Goal: Task Accomplishment & Management: Manage account settings

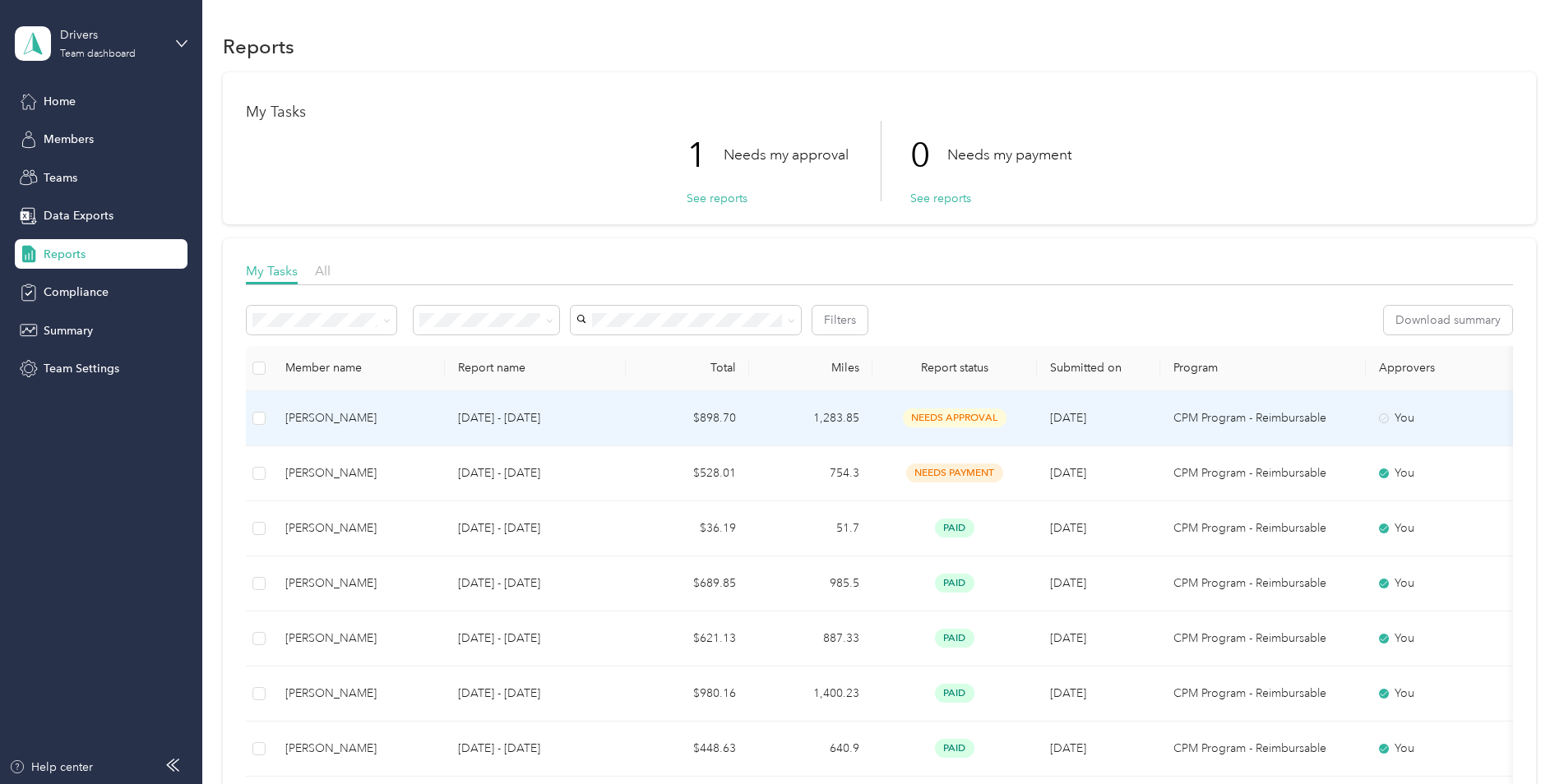
click at [780, 424] on td "1,283.85" at bounding box center [810, 418] width 123 height 55
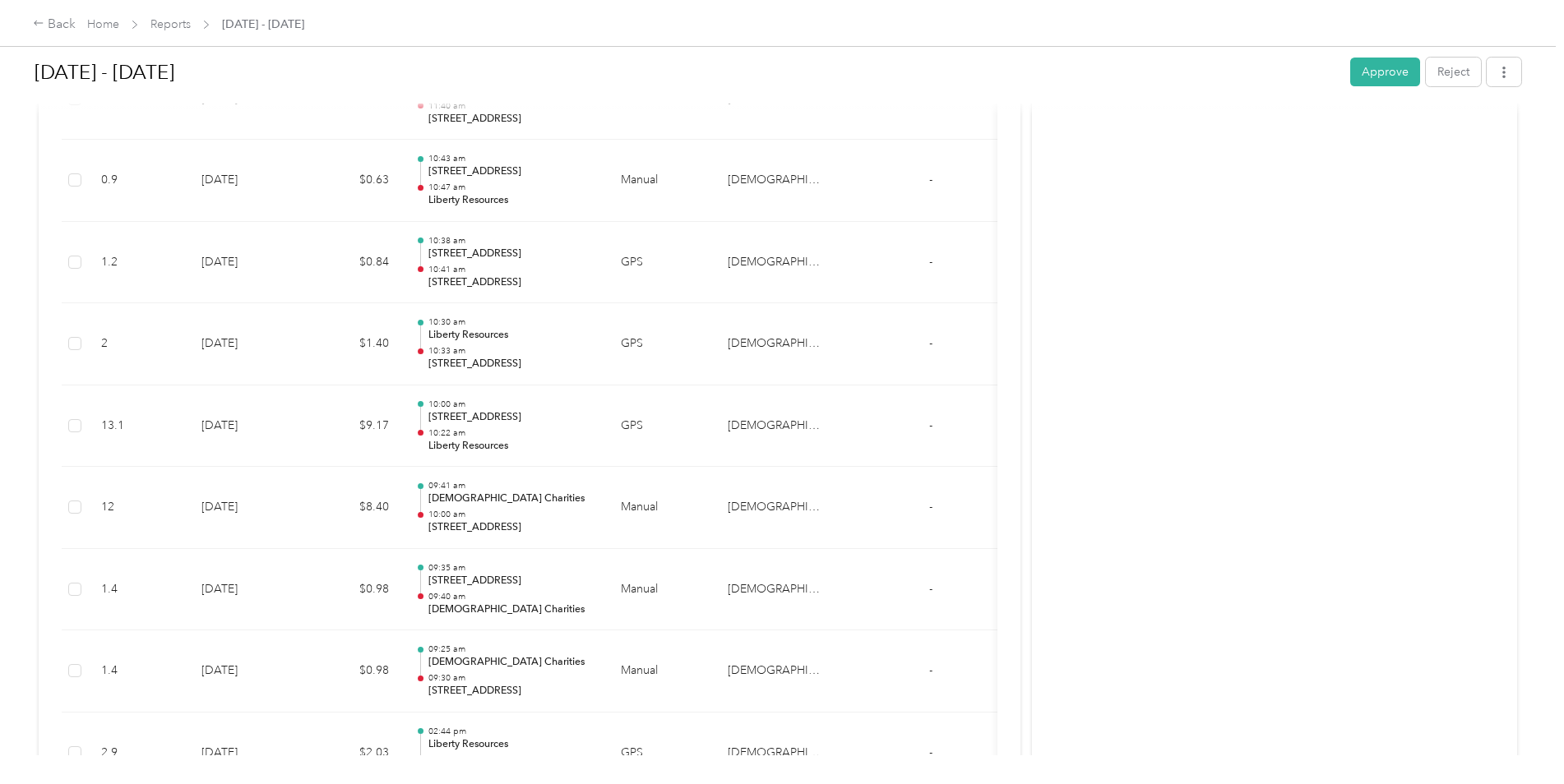
scroll to position [3288, 0]
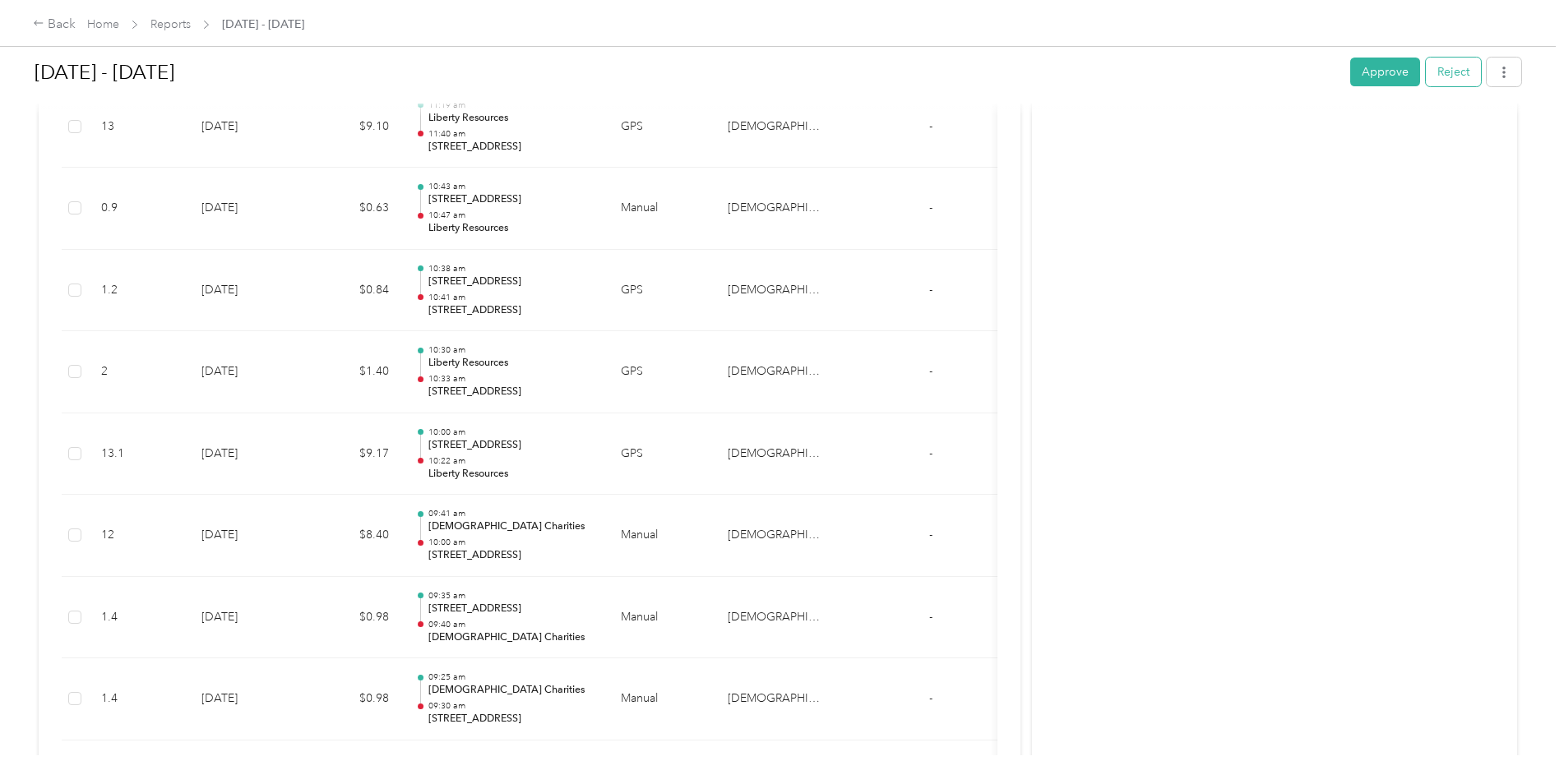
click at [1441, 70] on button "Reject" at bounding box center [1453, 72] width 55 height 29
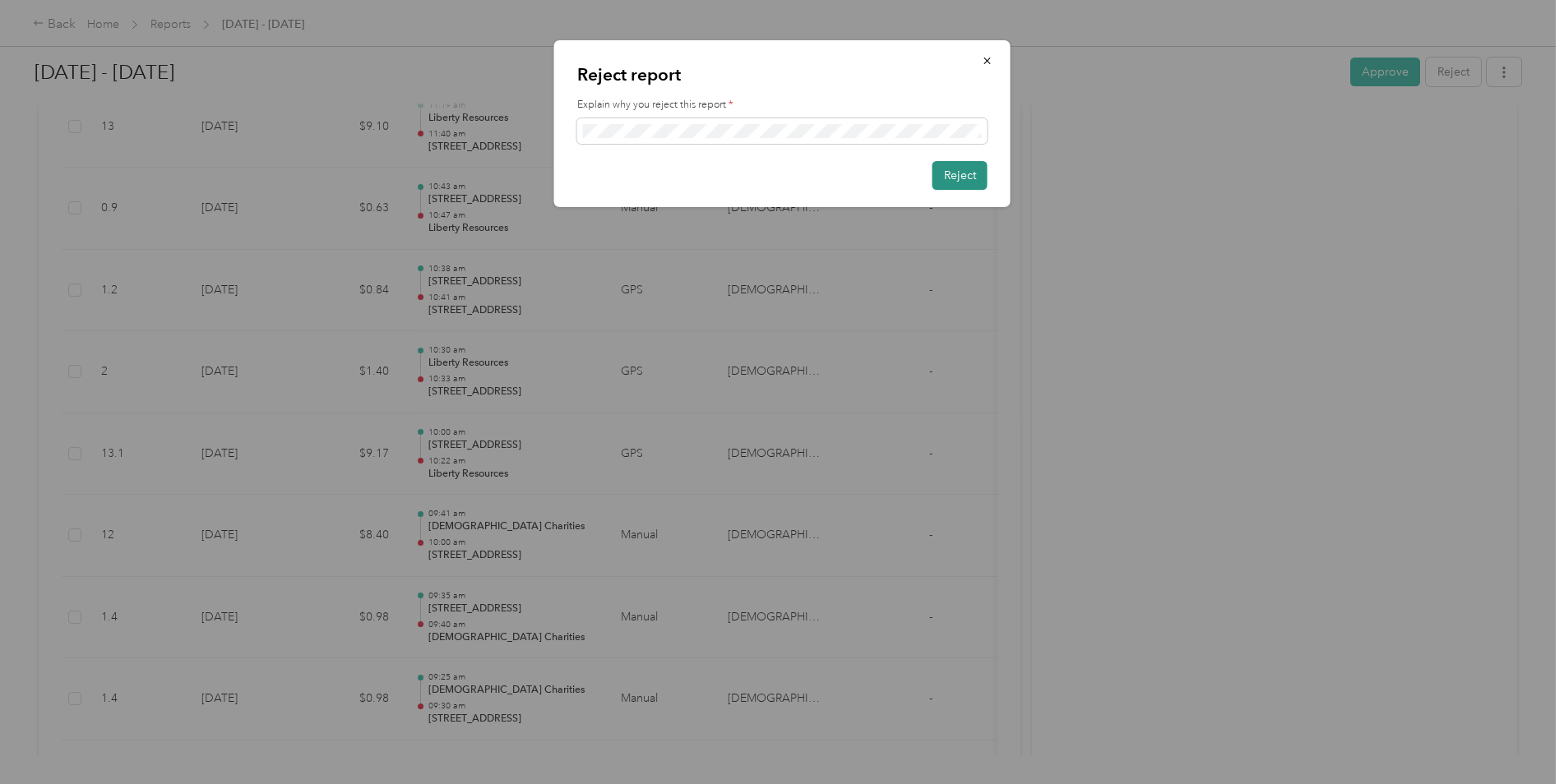
click at [970, 176] on button "Reject" at bounding box center [959, 176] width 55 height 29
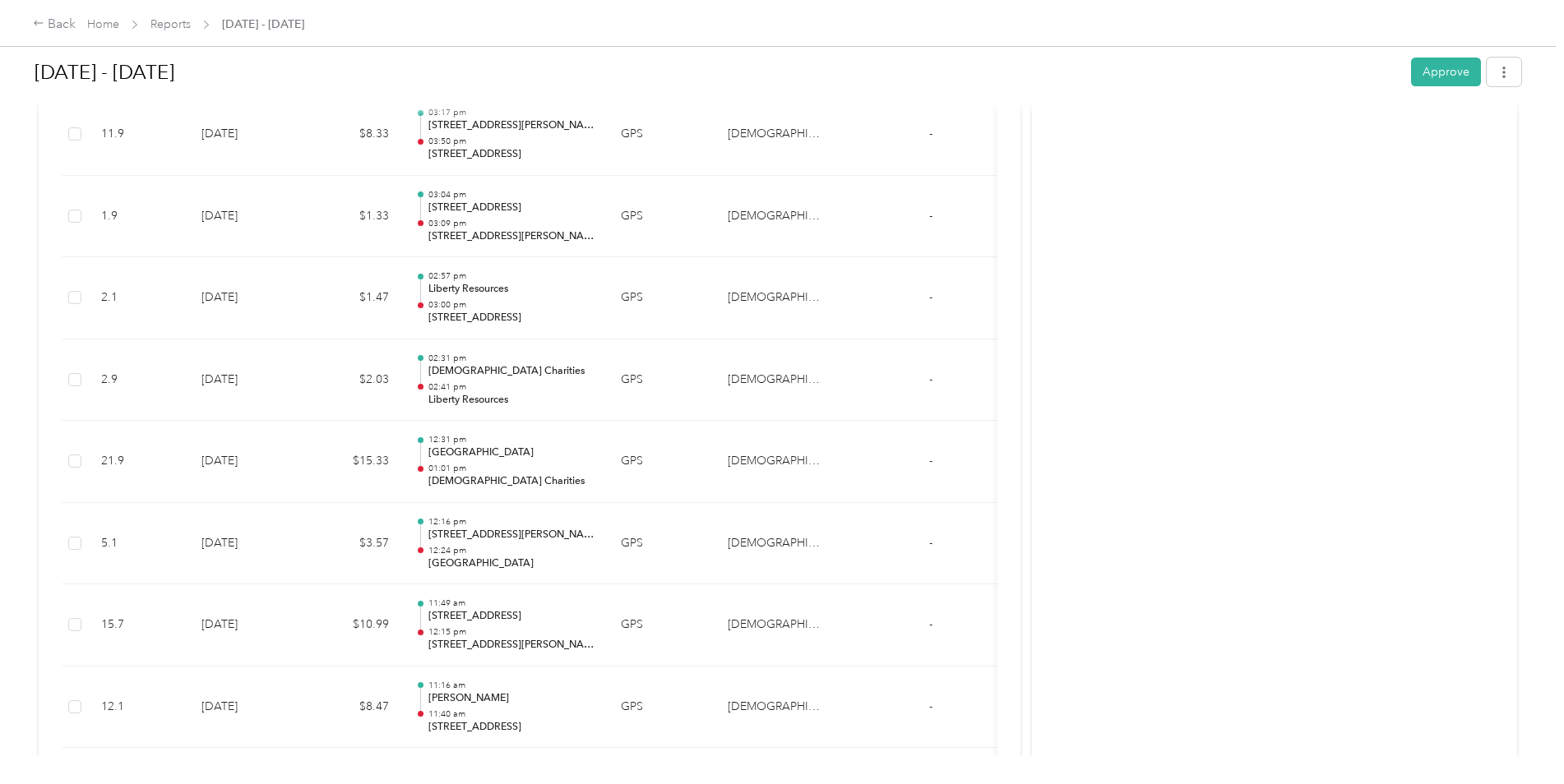
scroll to position [1233, 0]
click at [175, 32] on link "Reports" at bounding box center [170, 24] width 41 height 14
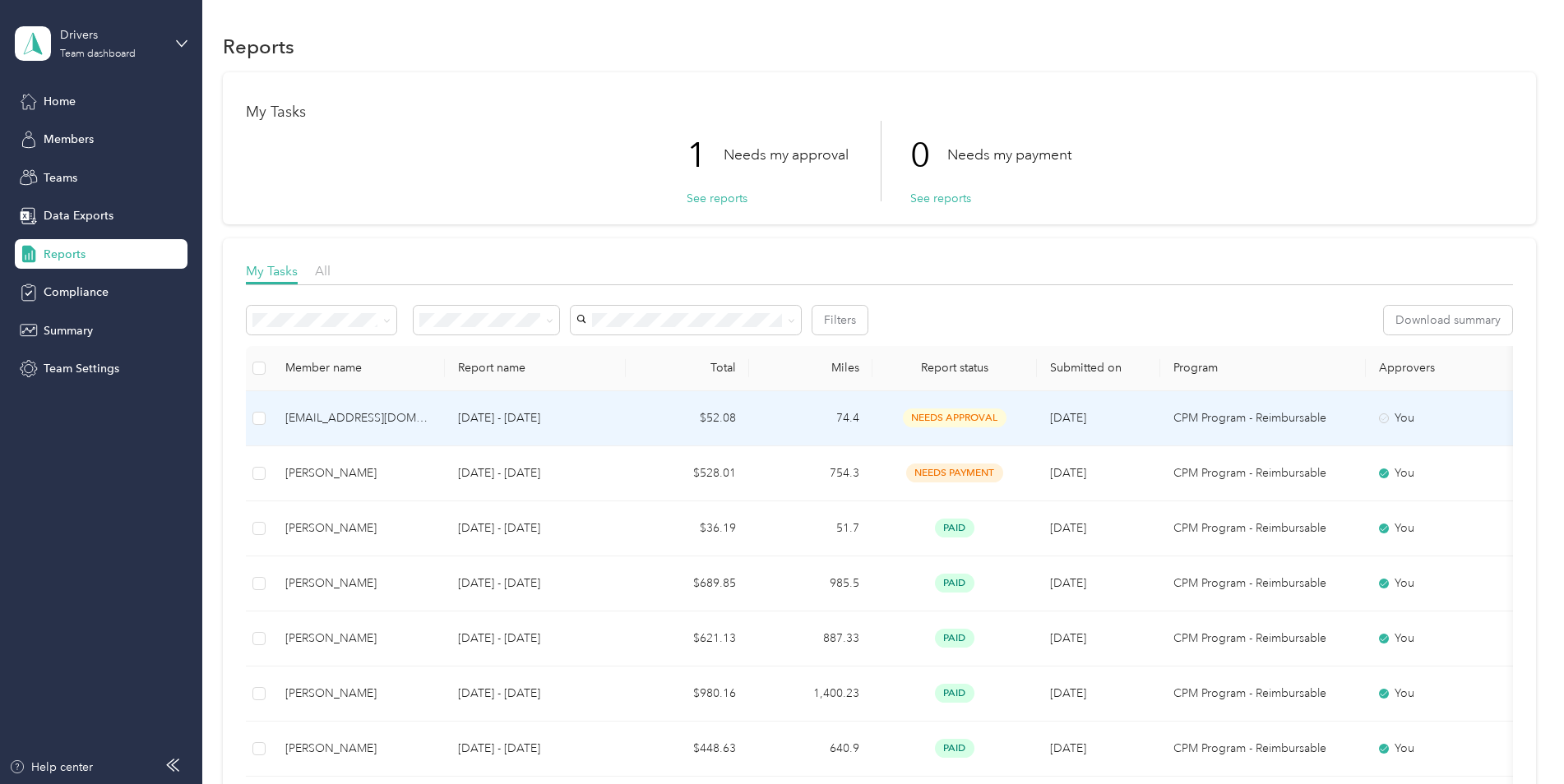
click at [865, 415] on td "74.4" at bounding box center [810, 418] width 123 height 55
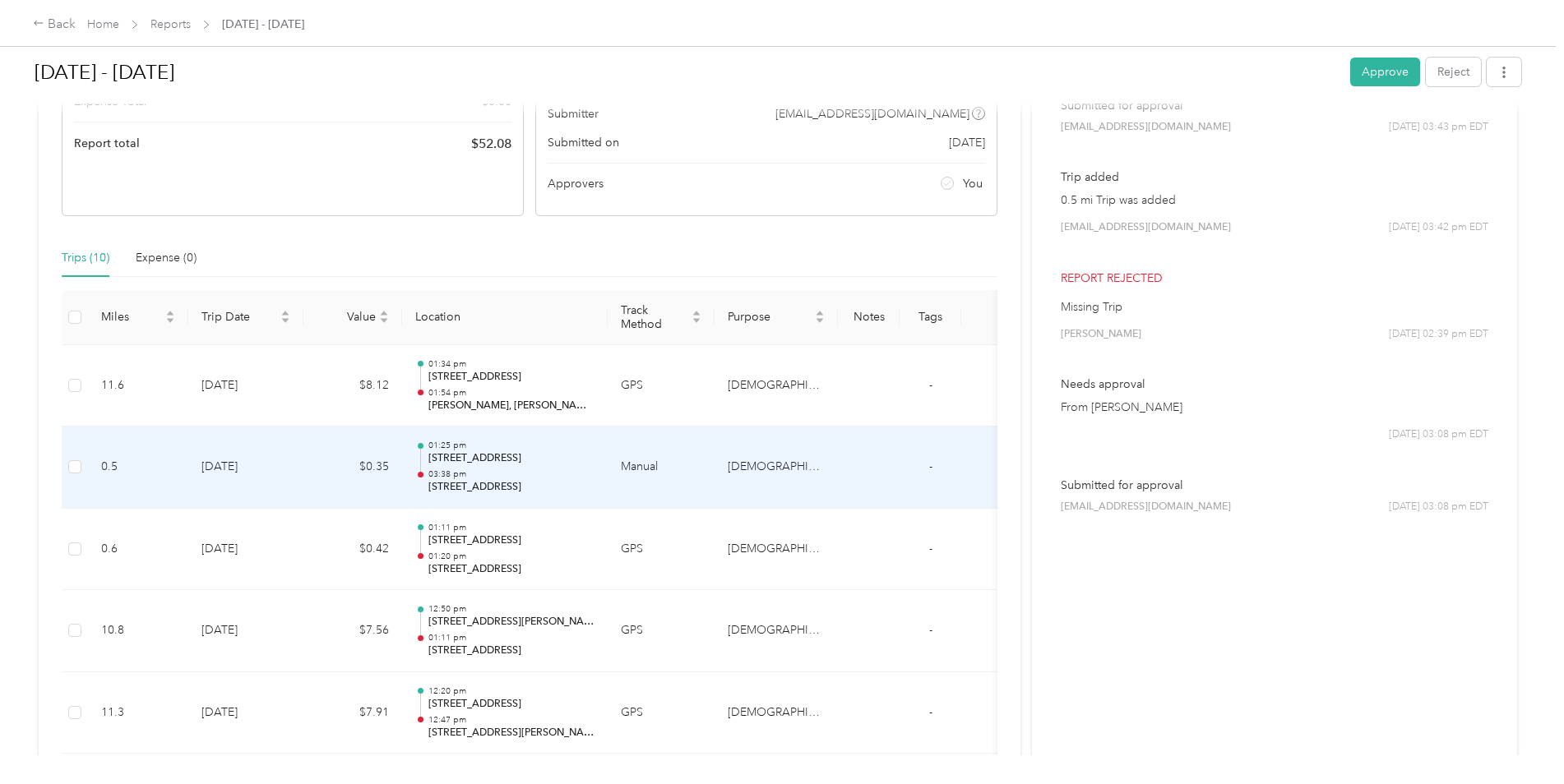
scroll to position [215, 0]
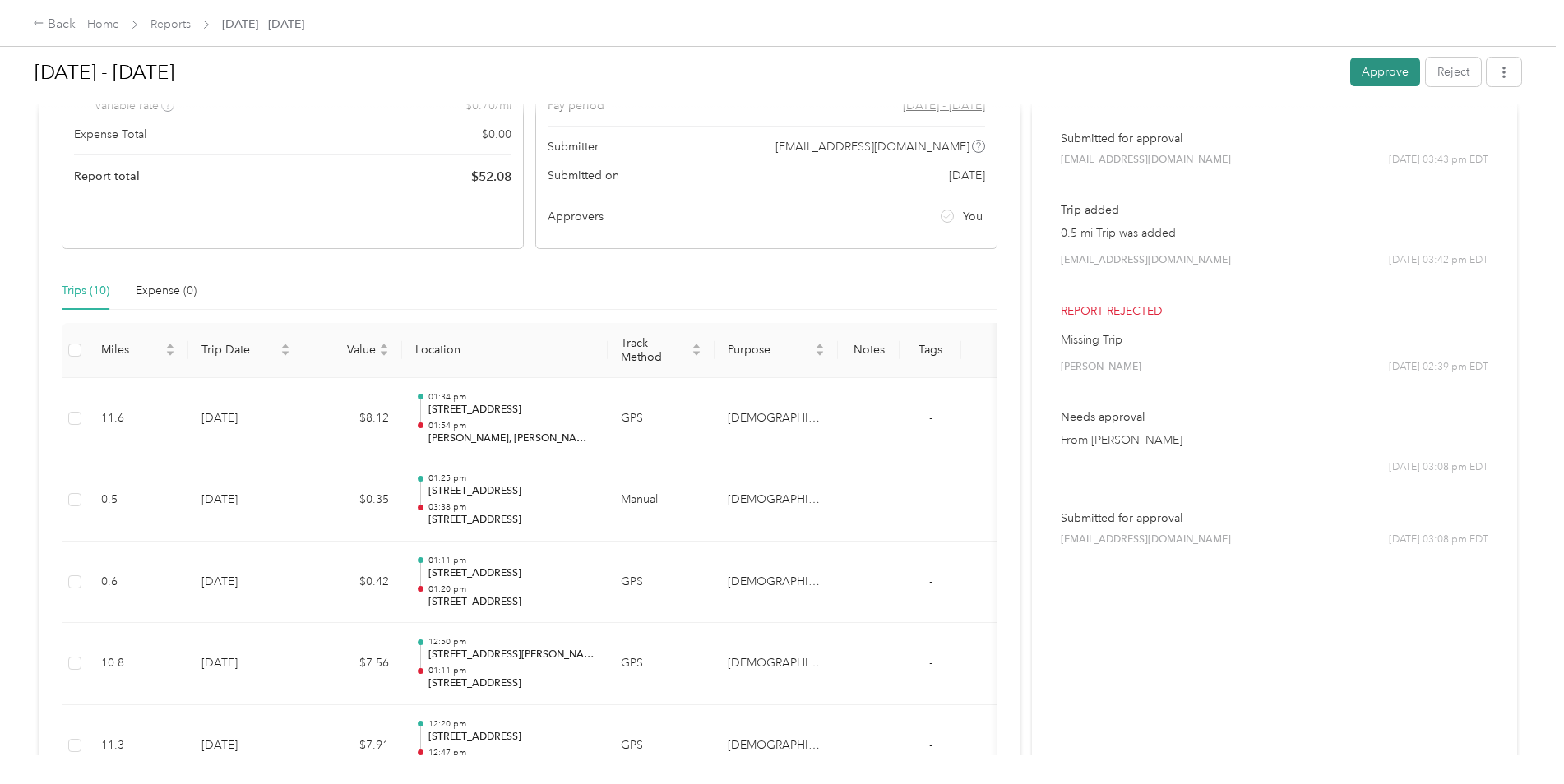
click at [1379, 69] on button "Approve" at bounding box center [1386, 72] width 70 height 29
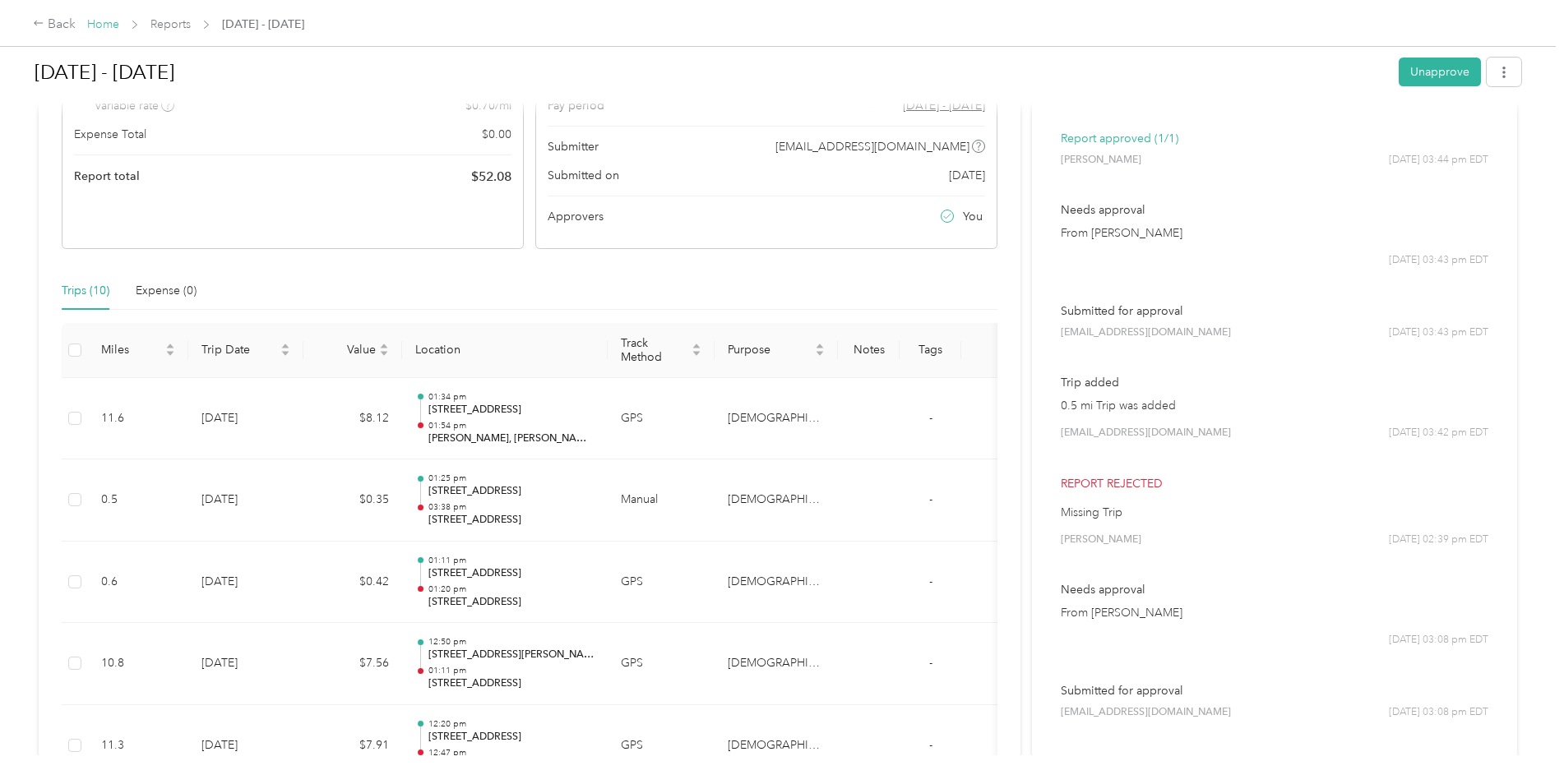
click at [108, 25] on link "Home" at bounding box center [104, 24] width 32 height 14
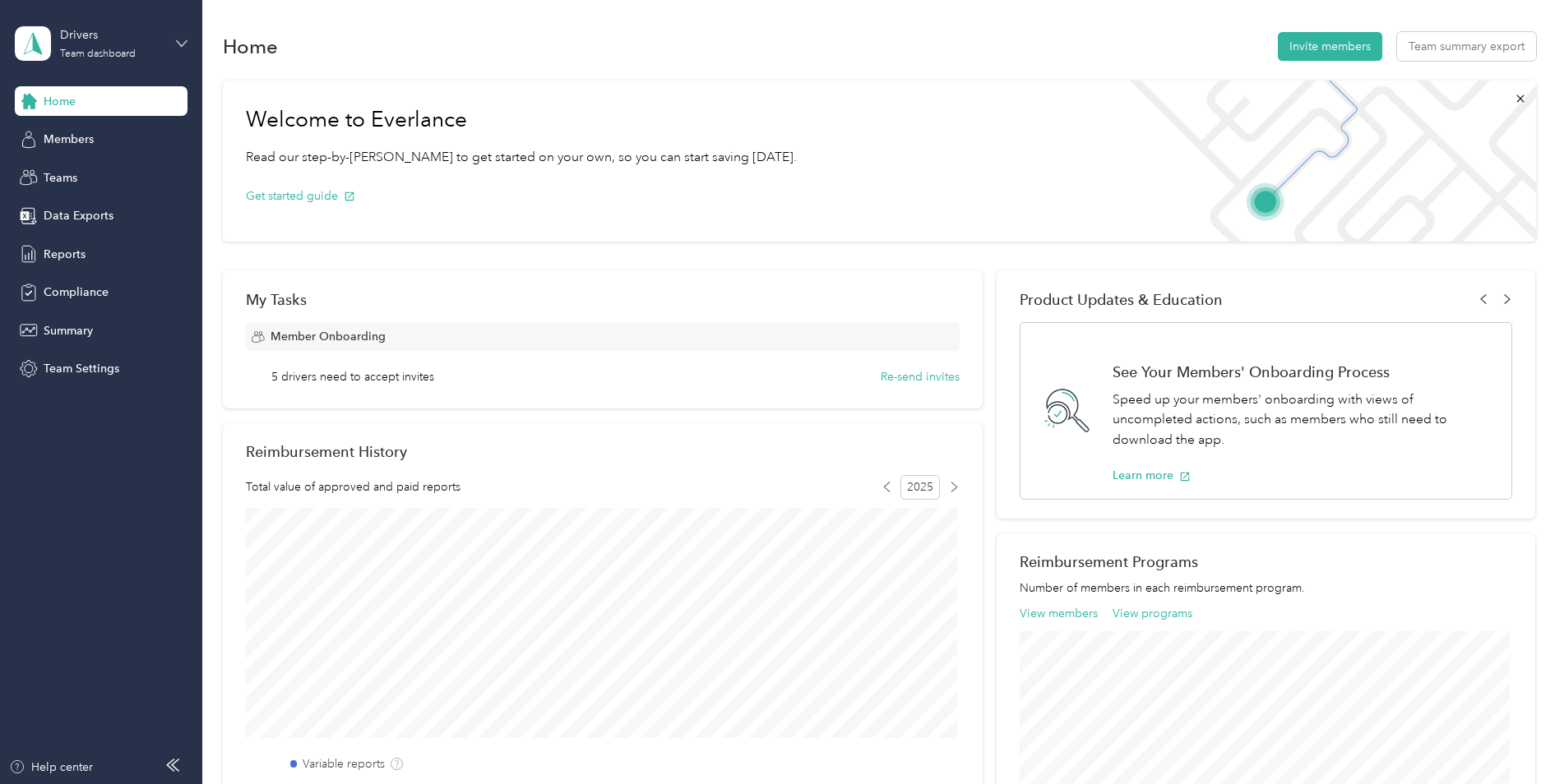
click at [182, 40] on icon at bounding box center [181, 43] width 12 height 12
click at [444, 13] on div "Home Invite members Team summary export Welcome to Everlance Read our step-by-s…" at bounding box center [879, 586] width 1354 height 1172
click at [265, 50] on h1 "Home" at bounding box center [250, 46] width 55 height 17
click at [56, 262] on span "Reports" at bounding box center [64, 254] width 42 height 17
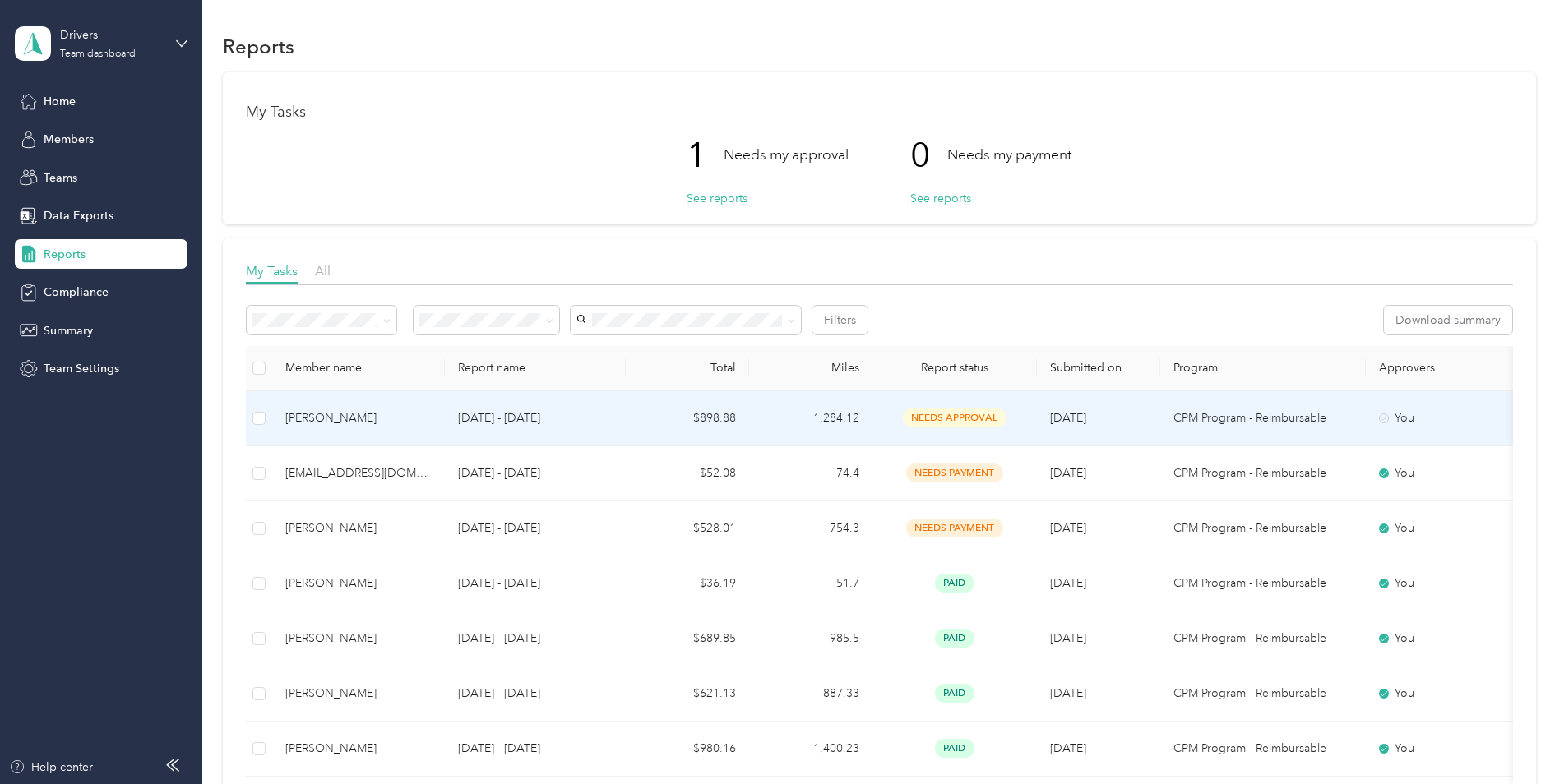
click at [789, 436] on td "1,284.12" at bounding box center [810, 418] width 123 height 55
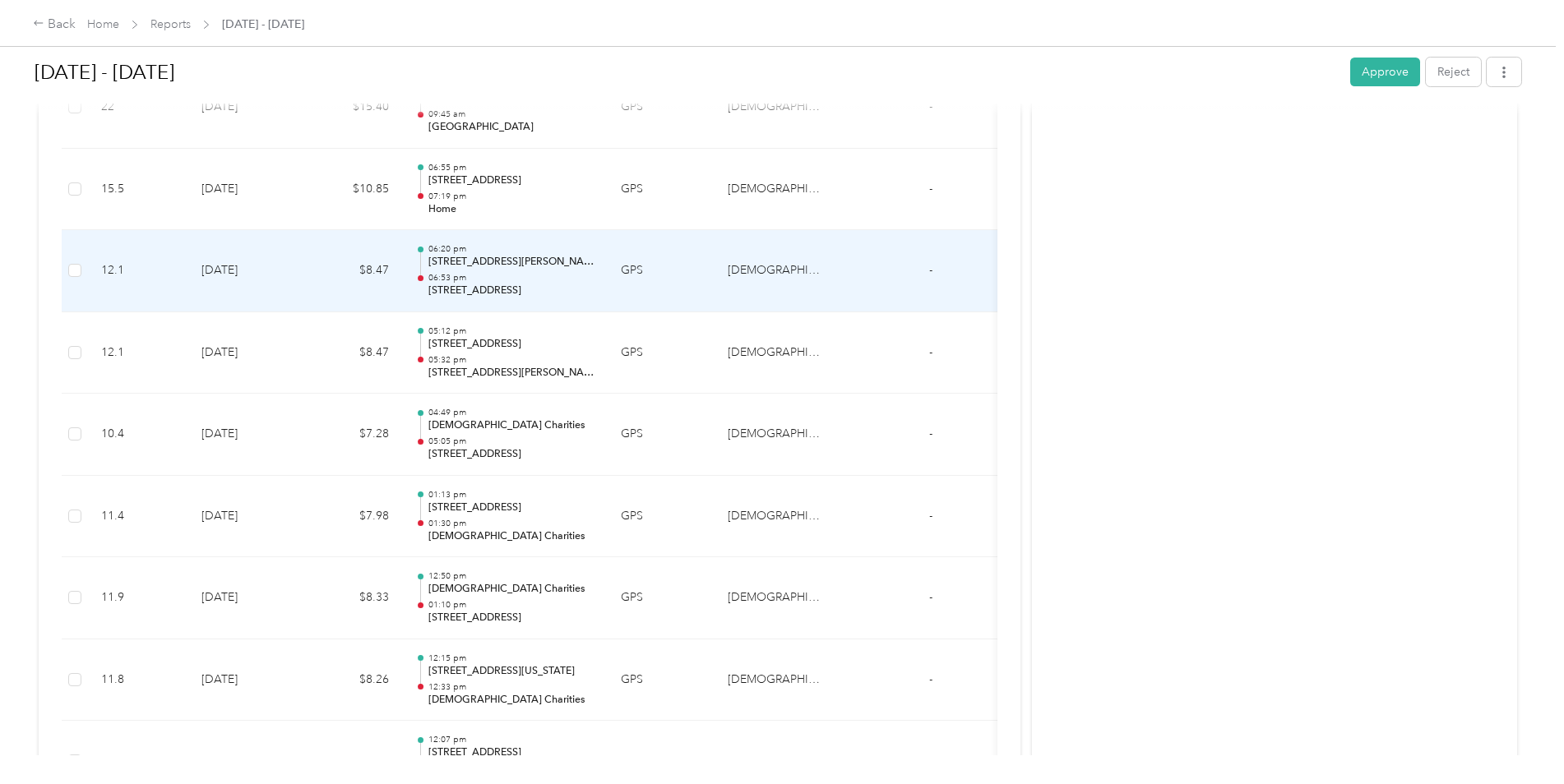
scroll to position [7070, 0]
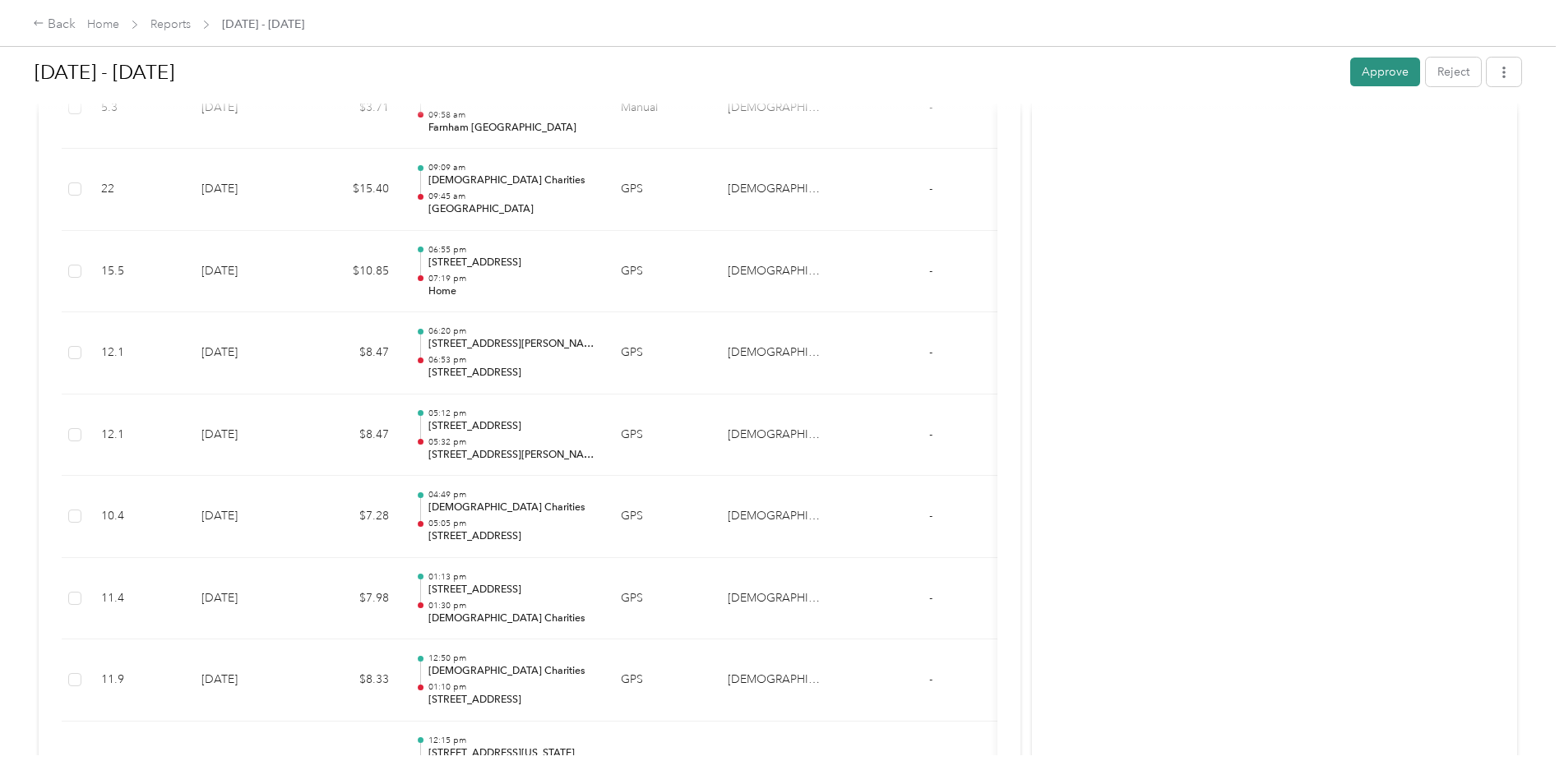
click at [1386, 61] on button "Approve" at bounding box center [1386, 72] width 70 height 29
click at [184, 26] on link "Reports" at bounding box center [170, 24] width 41 height 14
